Goal: Information Seeking & Learning: Find specific fact

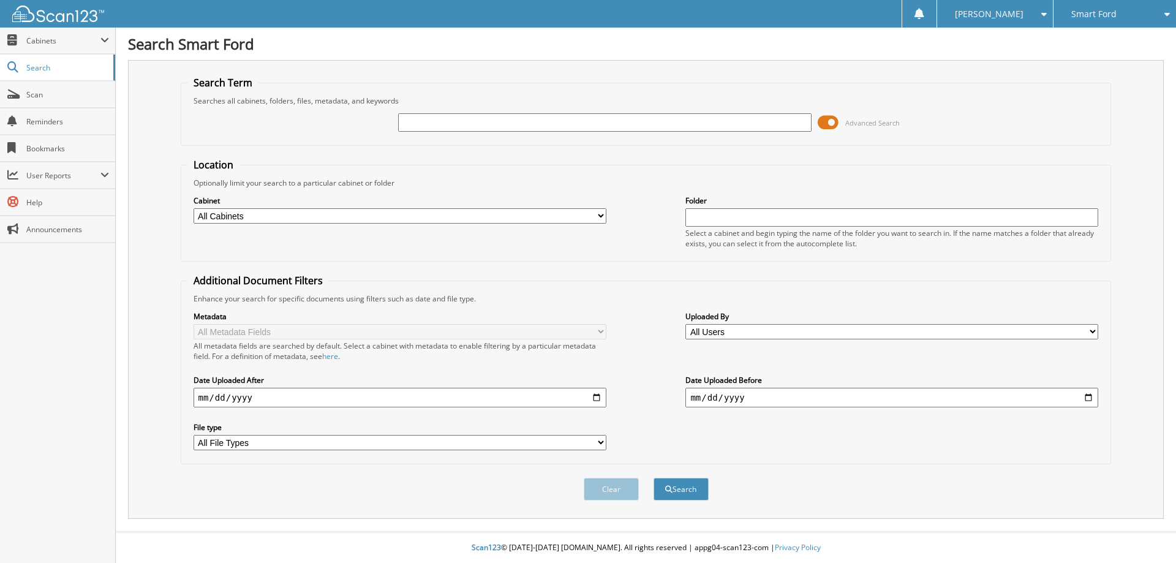
click at [826, 122] on span at bounding box center [828, 122] width 21 height 18
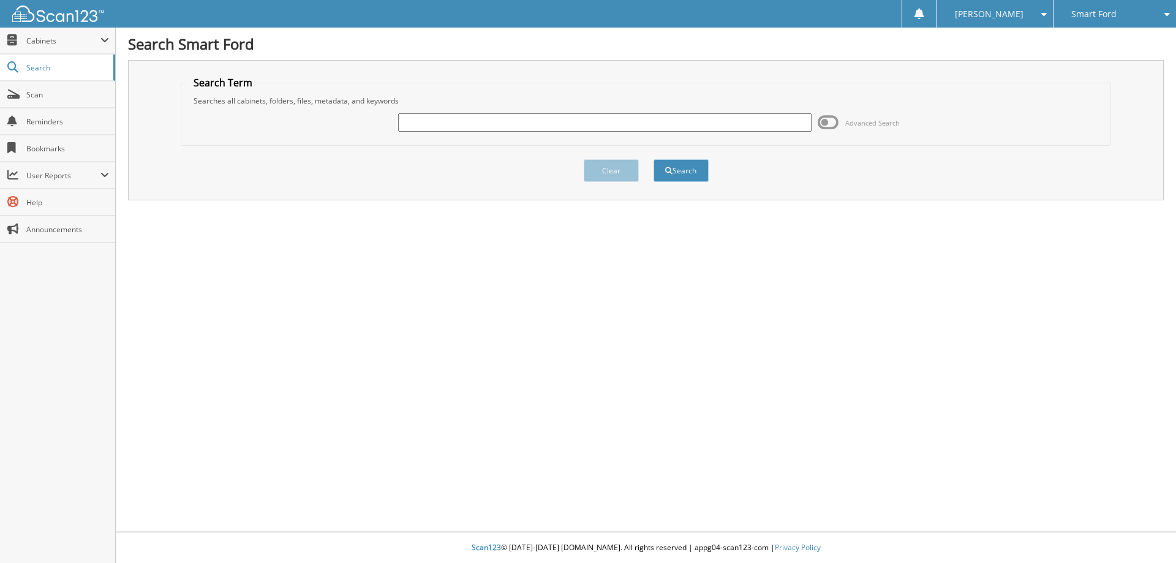
click at [418, 121] on input "text" at bounding box center [604, 122] width 413 height 18
type input "6024111"
click at [654, 159] on button "Search" at bounding box center [681, 170] width 55 height 23
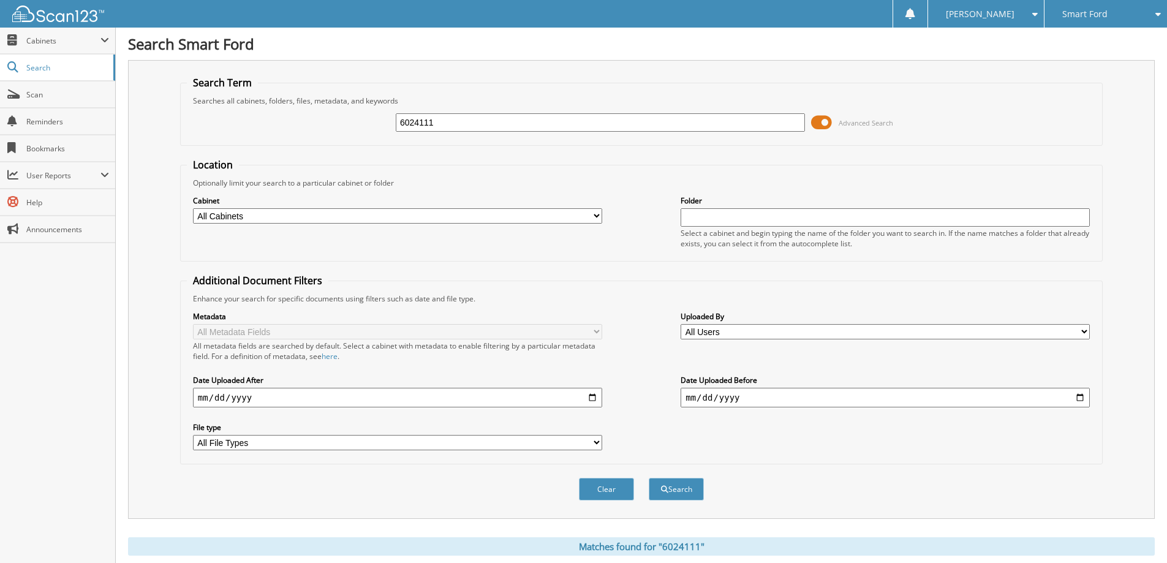
click at [826, 117] on span at bounding box center [821, 122] width 21 height 18
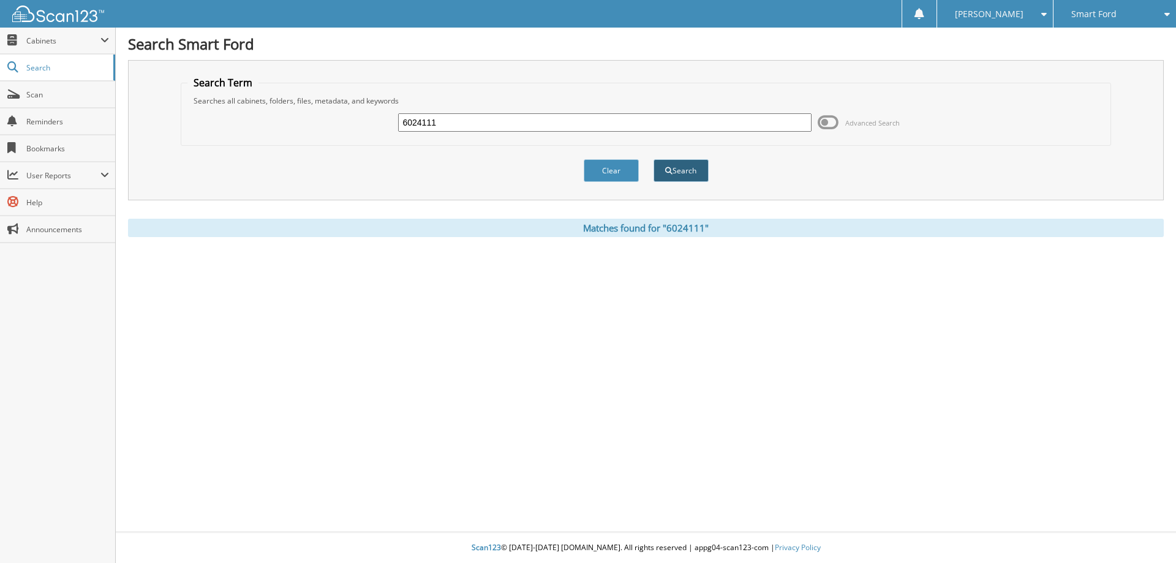
click at [672, 168] on button "Search" at bounding box center [681, 170] width 55 height 23
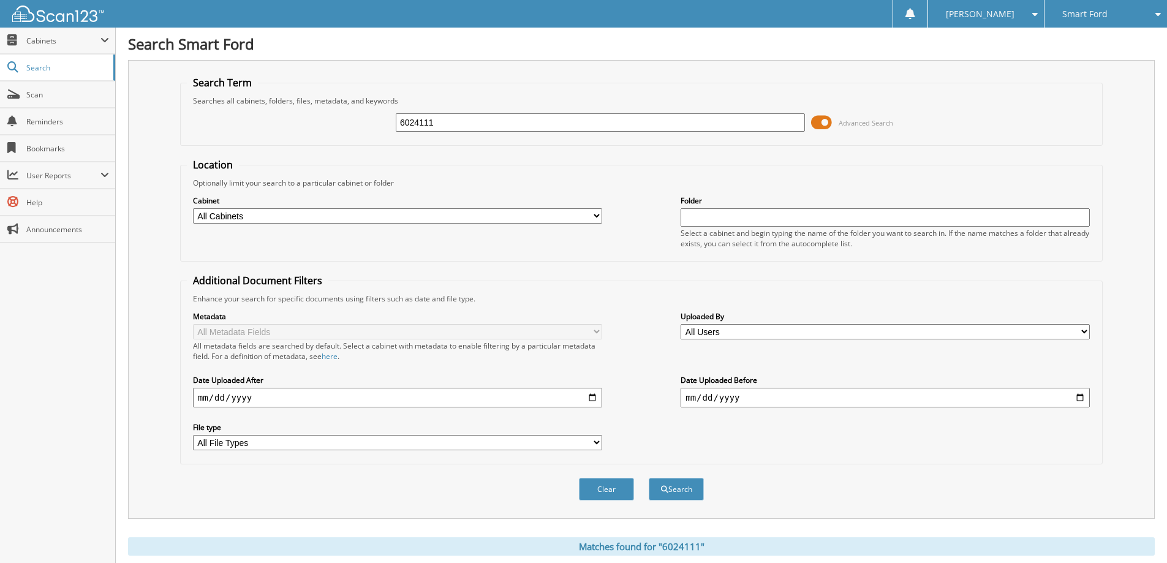
click at [822, 120] on span at bounding box center [821, 122] width 21 height 18
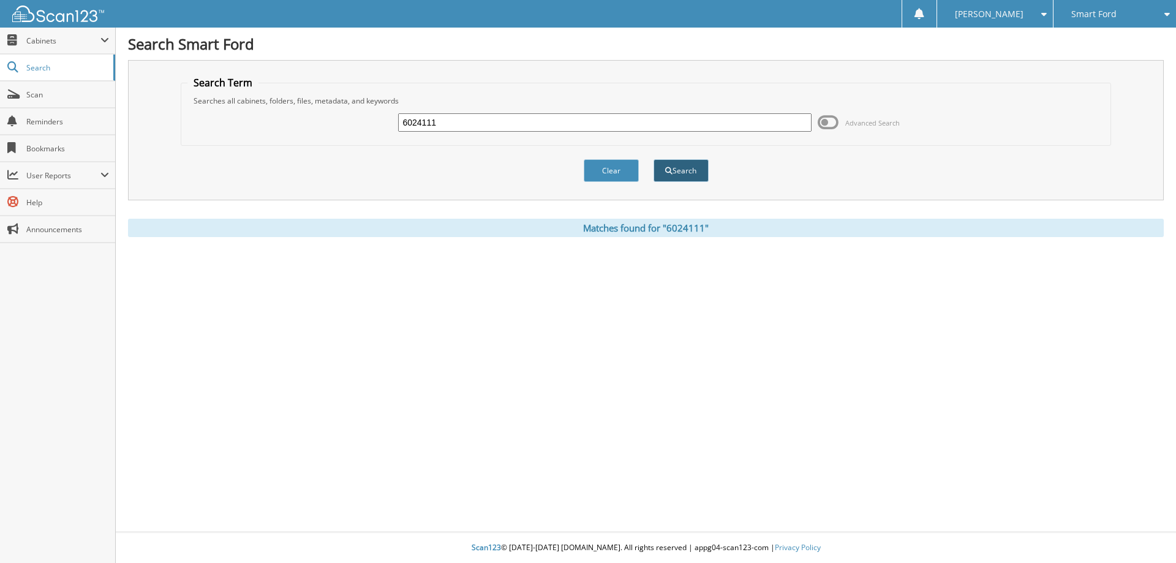
click at [681, 177] on button "Search" at bounding box center [681, 170] width 55 height 23
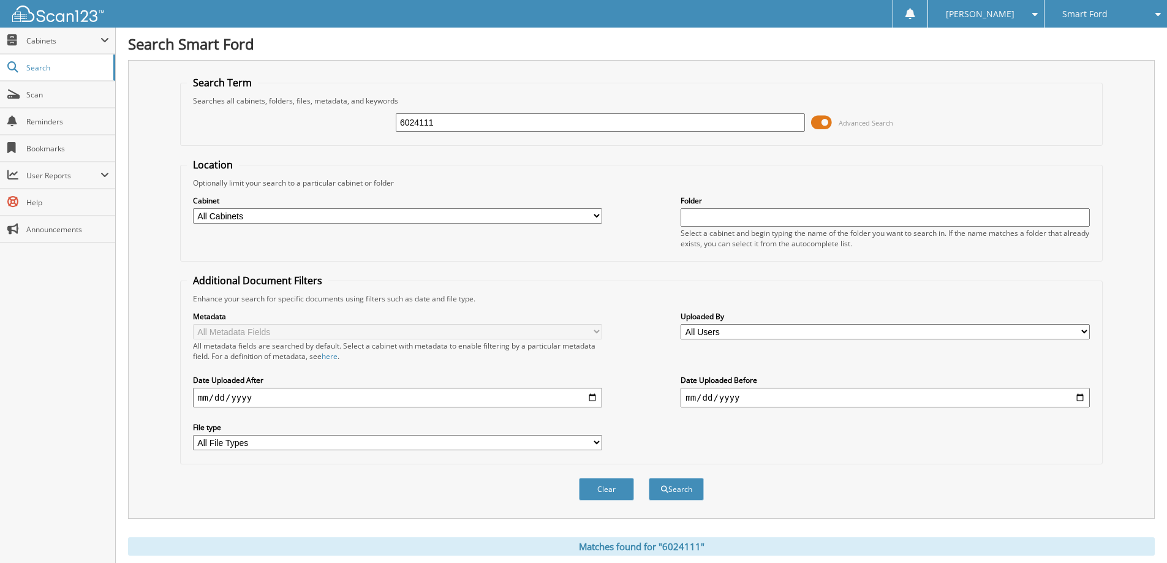
click at [821, 122] on span at bounding box center [821, 122] width 21 height 18
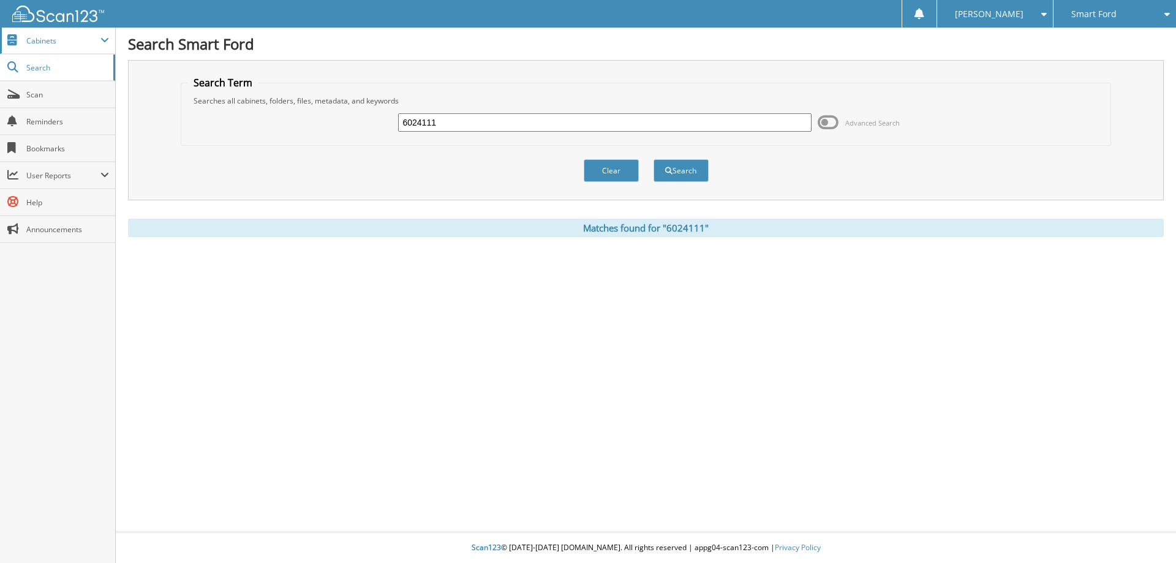
click at [25, 44] on span "Cabinets" at bounding box center [57, 41] width 115 height 26
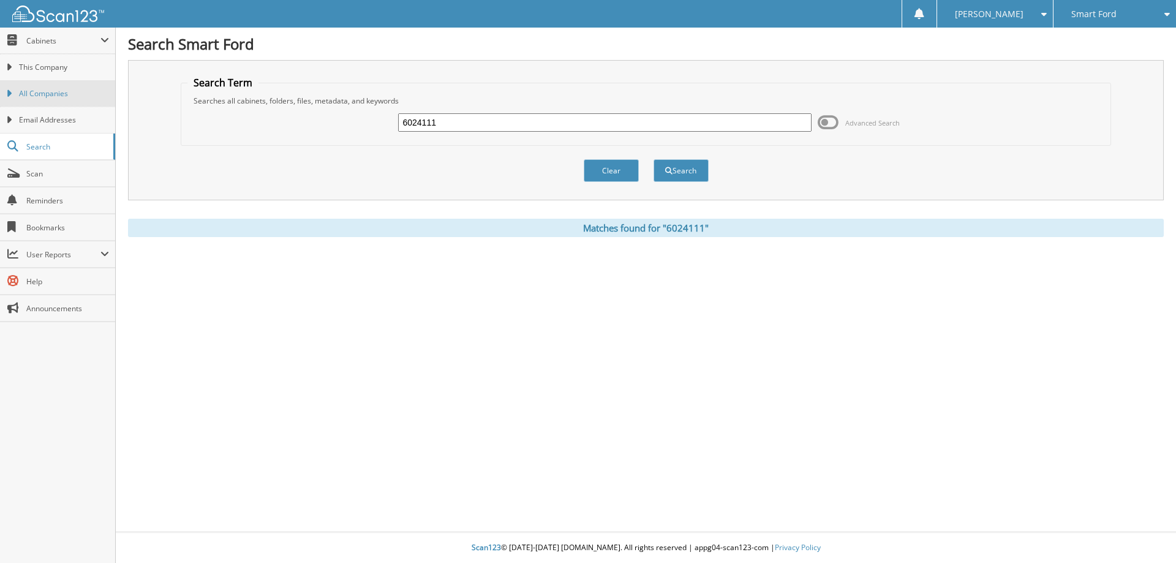
click at [32, 91] on span "All Companies" at bounding box center [64, 93] width 90 height 11
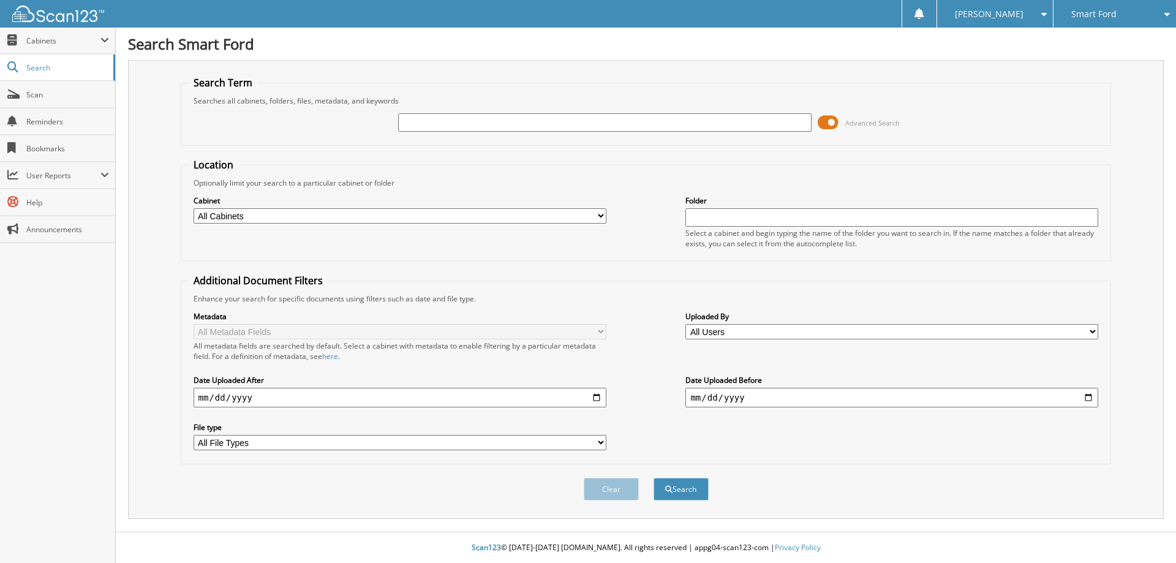
click at [833, 123] on span at bounding box center [828, 122] width 21 height 18
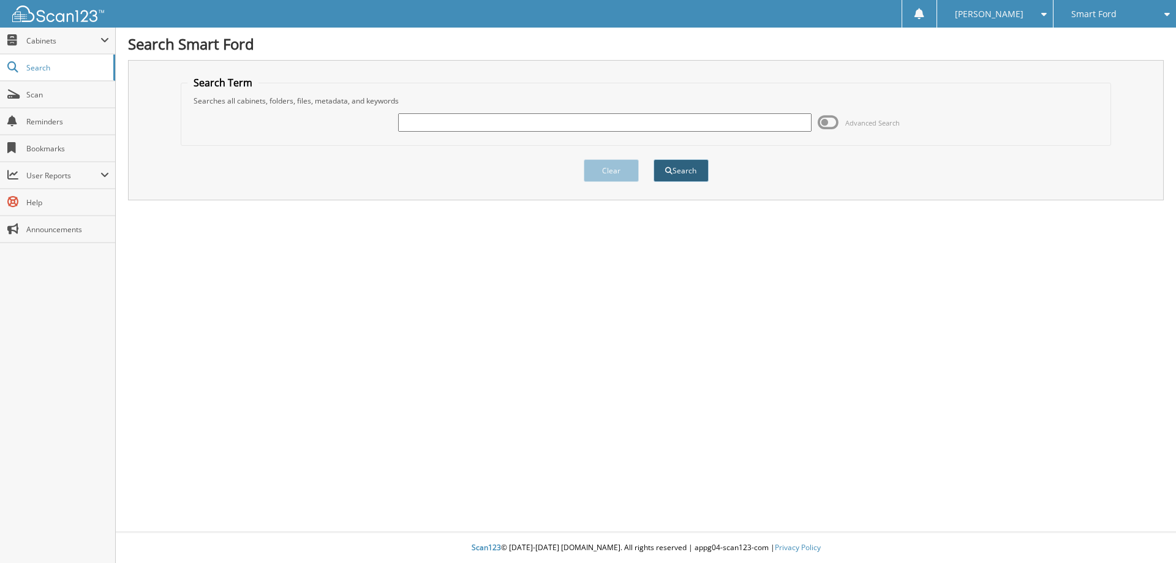
click at [685, 173] on button "Search" at bounding box center [681, 170] width 55 height 23
click at [420, 117] on input "text" at bounding box center [604, 122] width 413 height 18
type input "6024111"
click at [671, 175] on button "Search" at bounding box center [681, 170] width 55 height 23
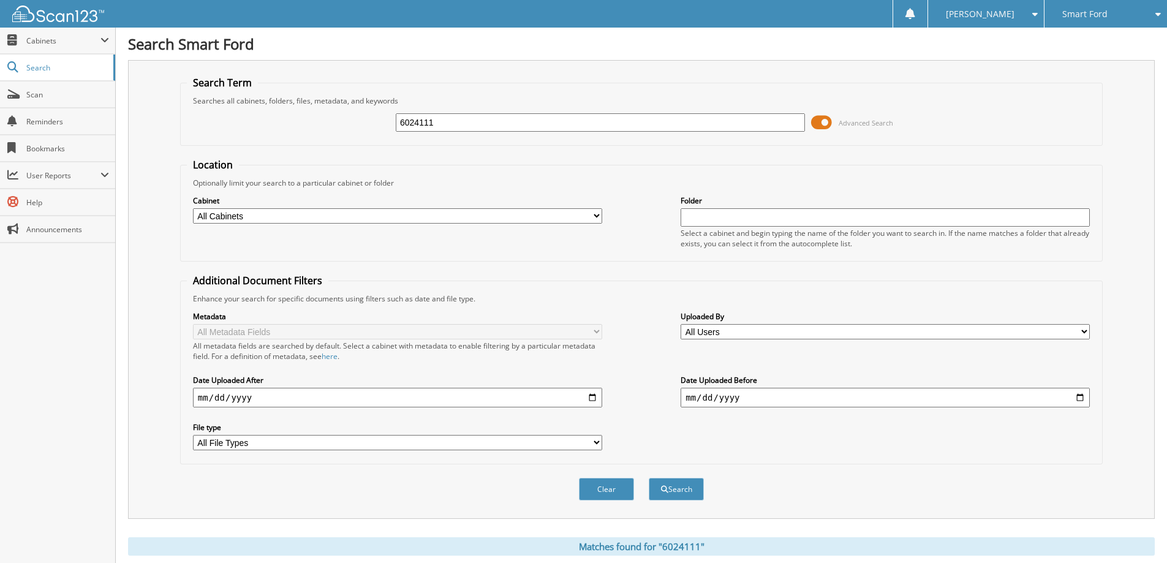
click at [823, 124] on span at bounding box center [821, 122] width 21 height 18
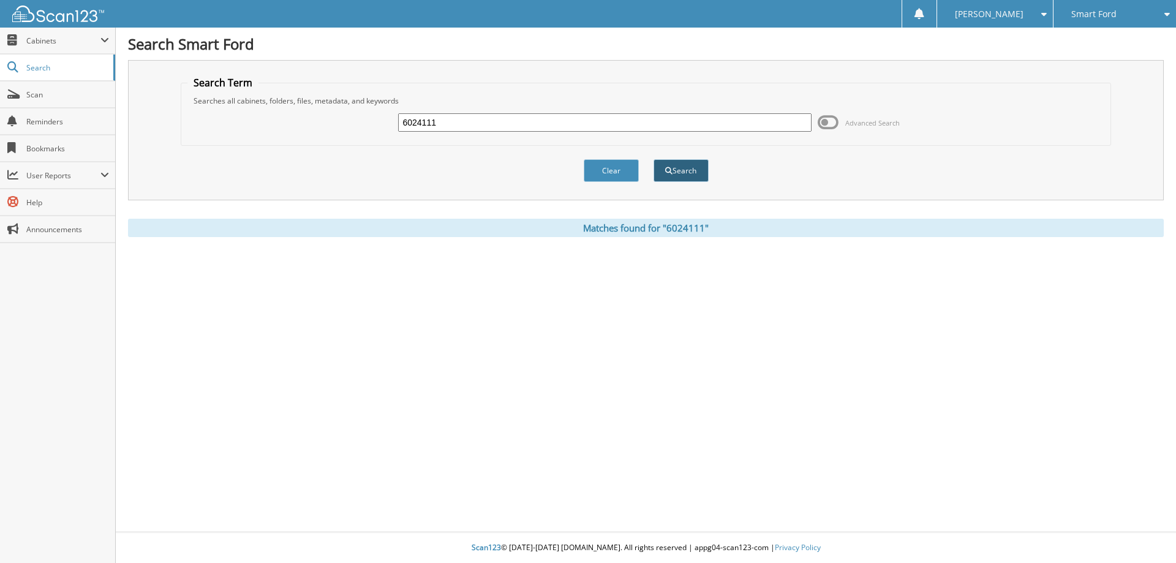
click at [681, 170] on button "Search" at bounding box center [681, 170] width 55 height 23
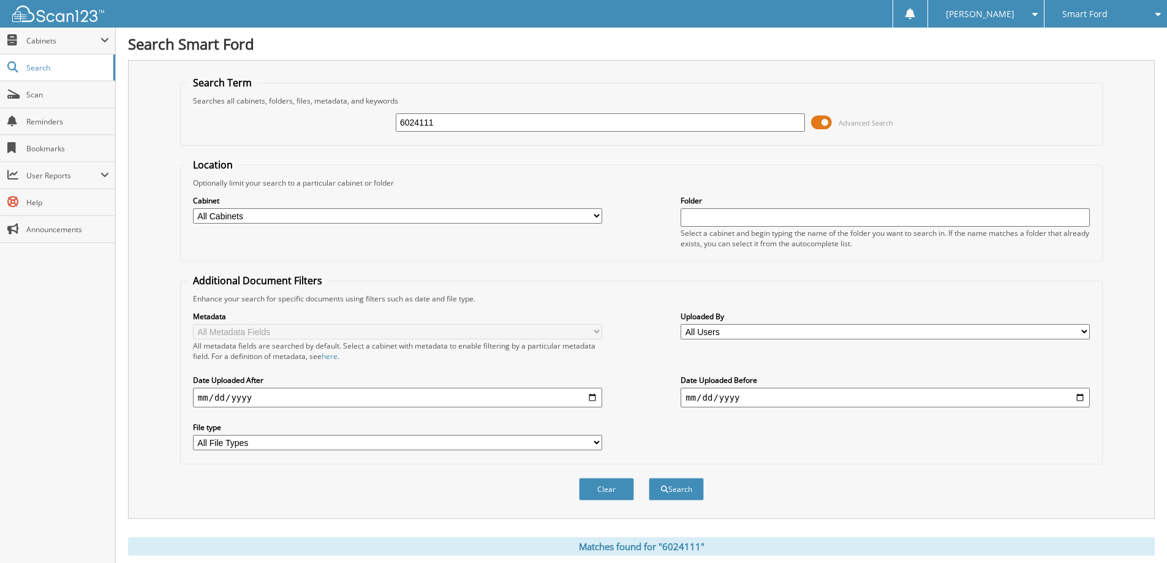
click at [674, 548] on div "Matches found for "6024111"" at bounding box center [641, 546] width 1027 height 18
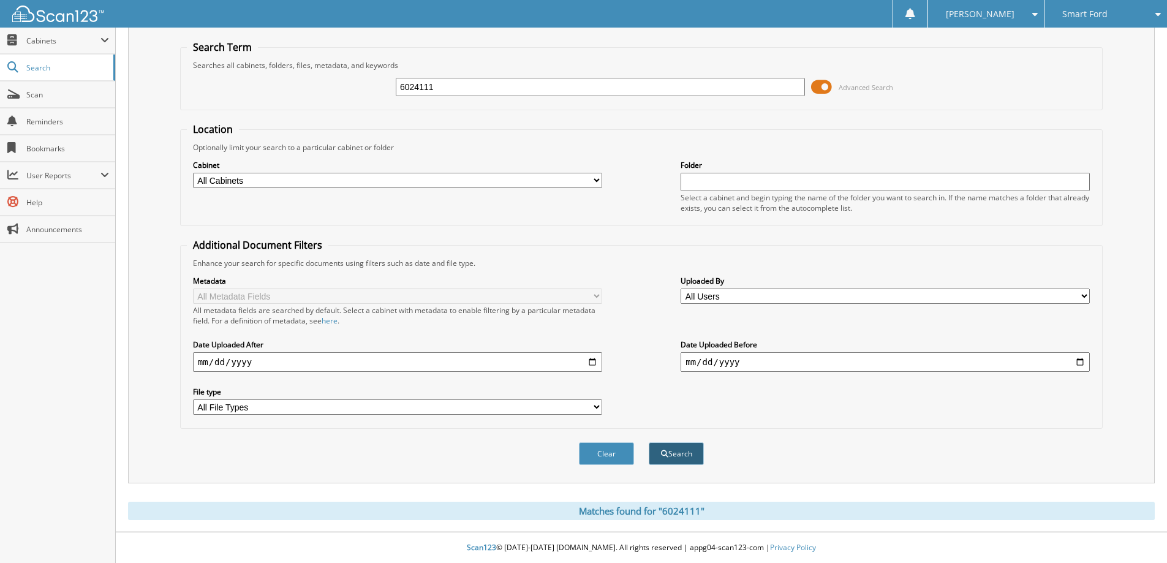
click at [689, 452] on button "Search" at bounding box center [676, 453] width 55 height 23
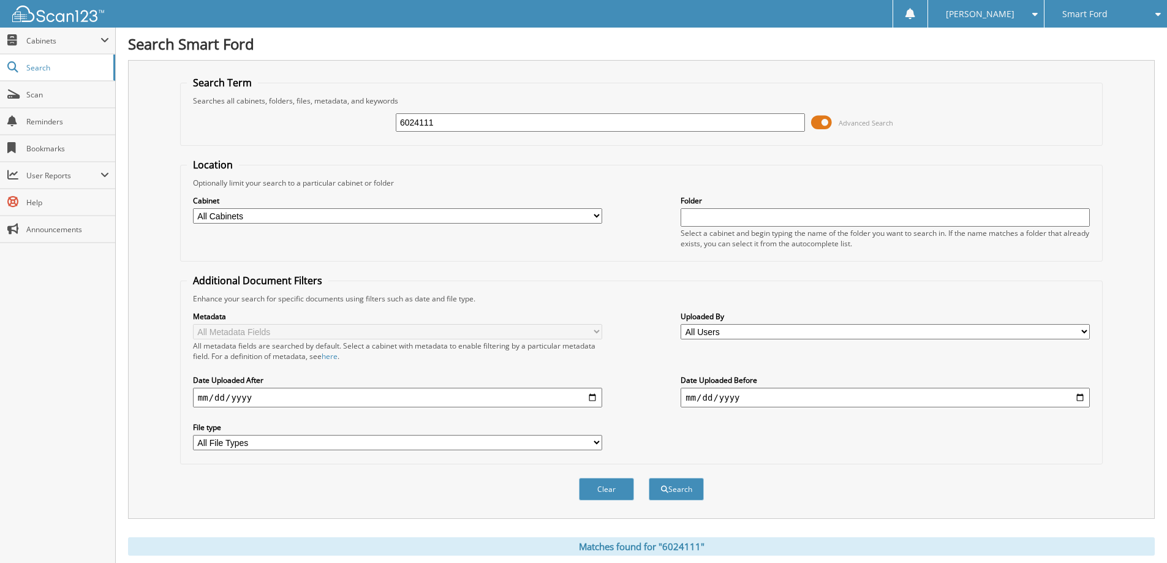
click at [829, 124] on span at bounding box center [821, 122] width 21 height 18
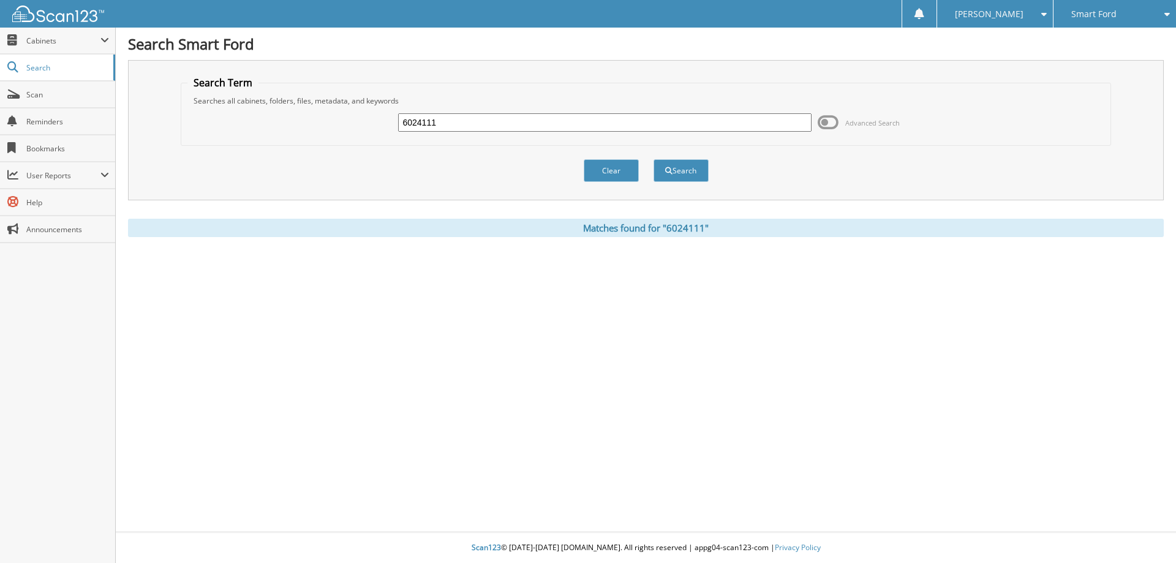
click at [684, 200] on div "Search Term Searches all cabinets, folders, files, metadata, and keywords 60241…" at bounding box center [646, 148] width 1036 height 177
click at [690, 170] on button "Search" at bounding box center [681, 170] width 55 height 23
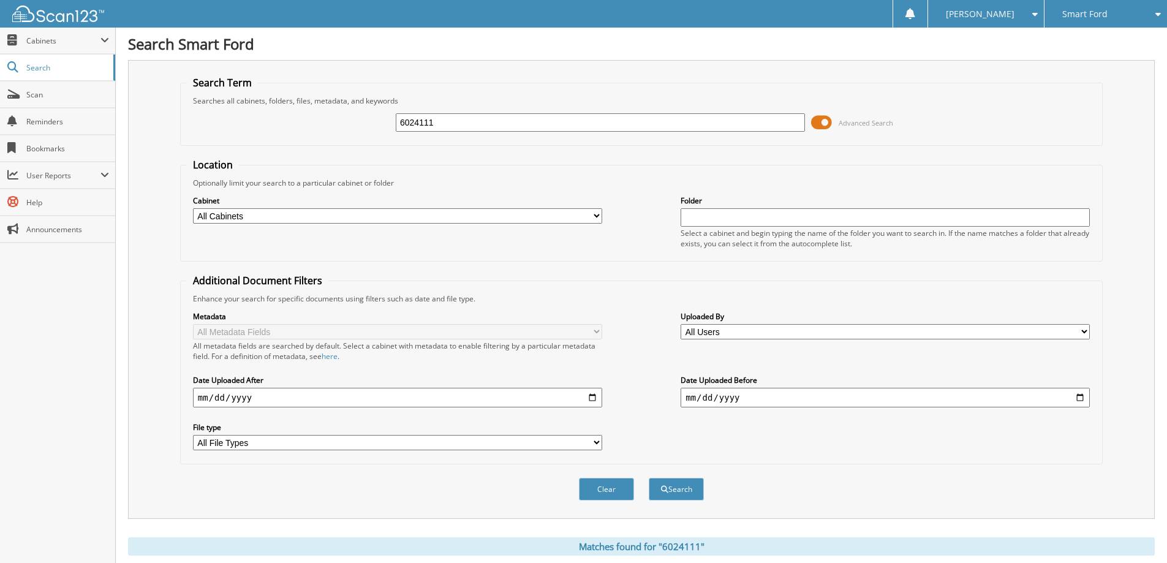
click at [821, 124] on span at bounding box center [821, 122] width 21 height 18
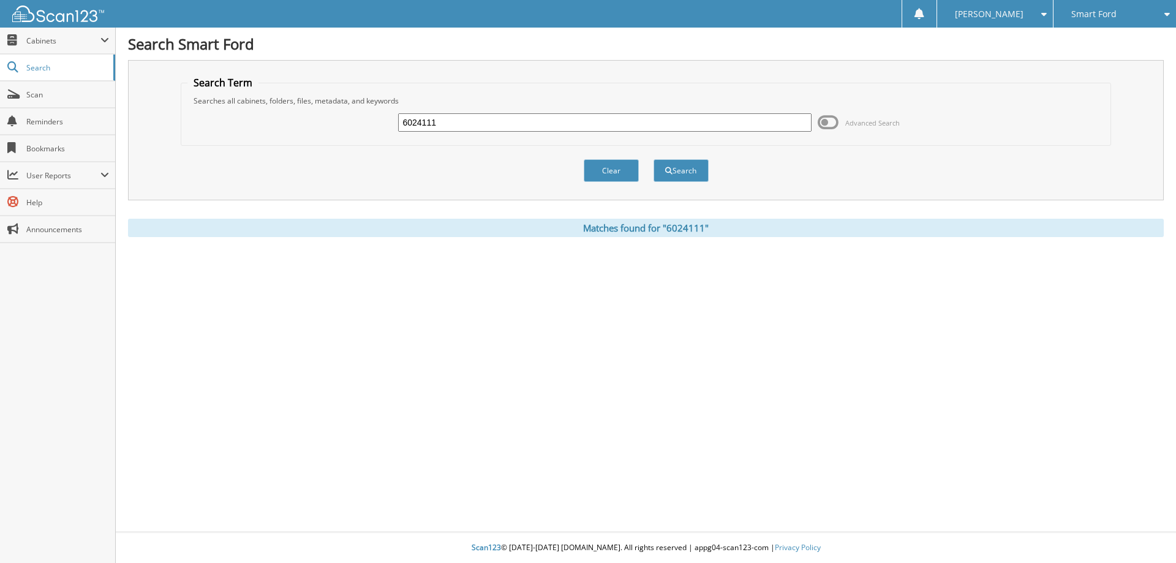
click at [1098, 23] on div "Smart Ford" at bounding box center [1115, 14] width 110 height 28
